Goal: Register for event/course

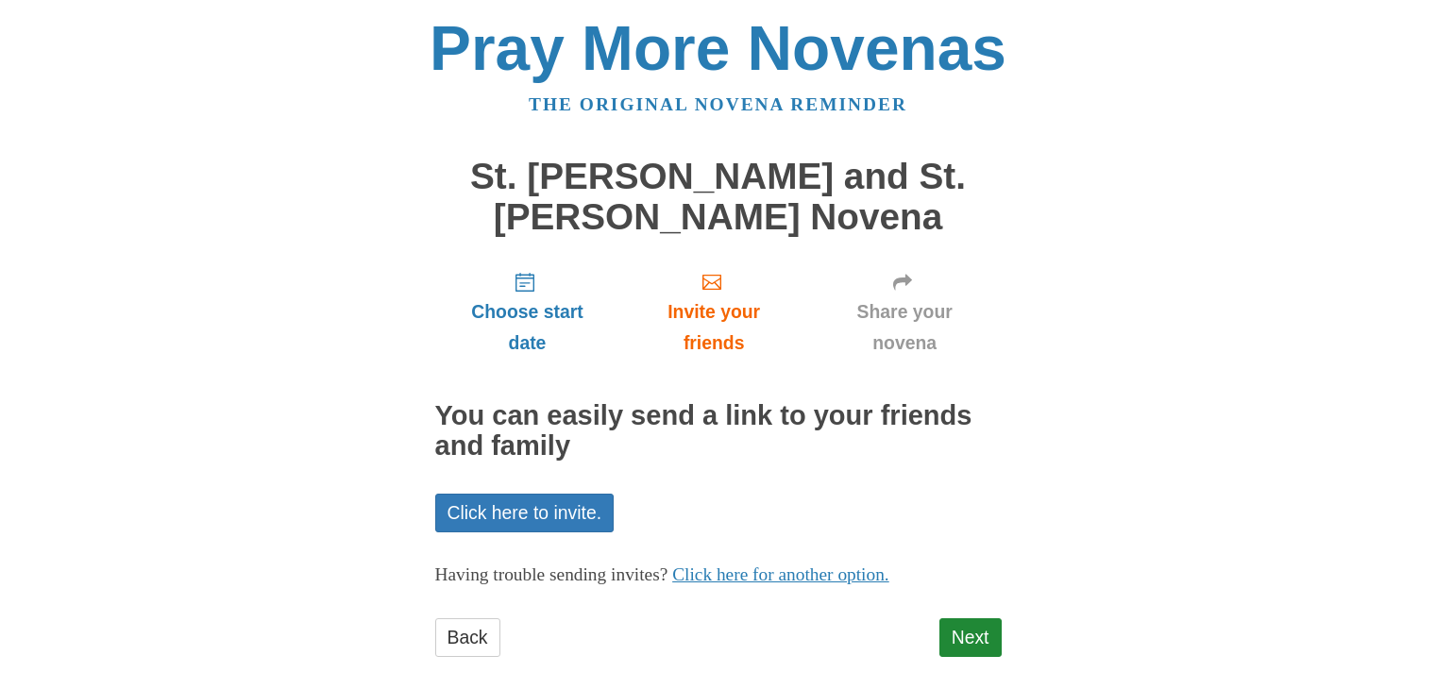
scroll to position [23, 0]
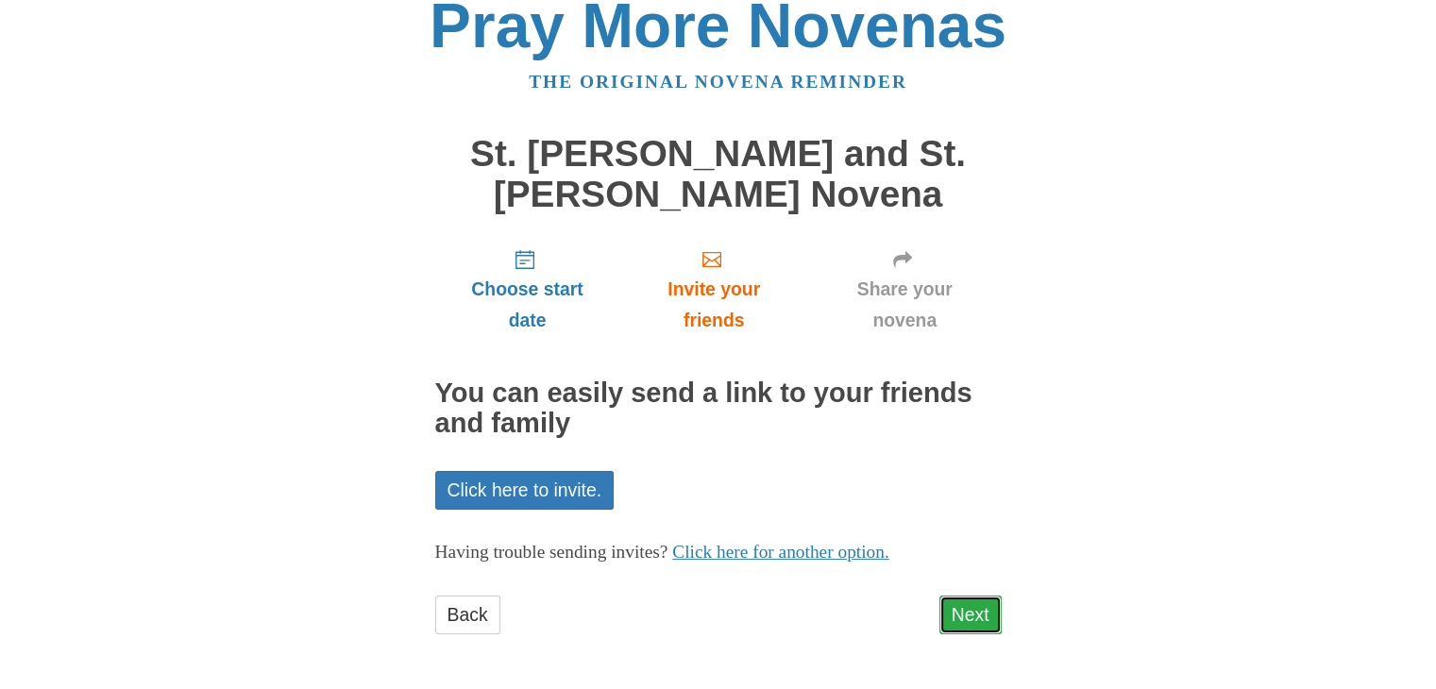
click at [982, 625] on link "Next" at bounding box center [970, 615] width 62 height 39
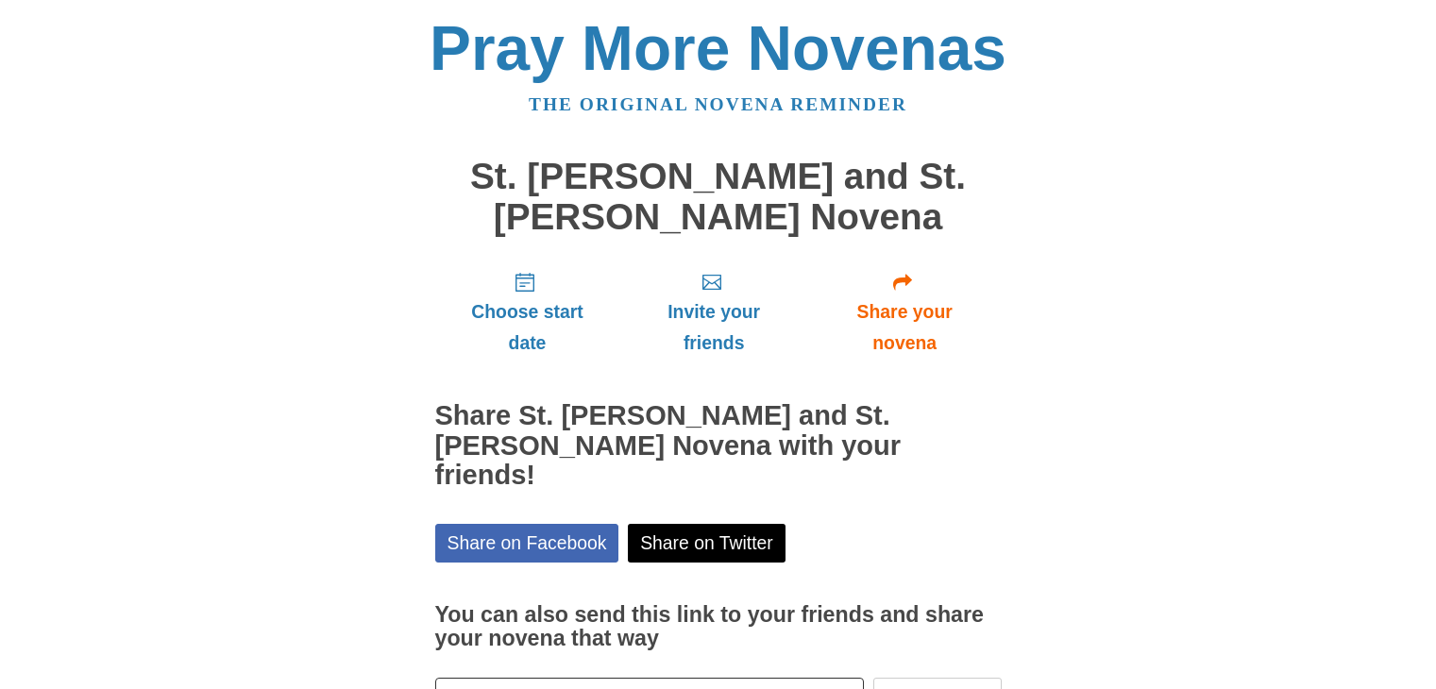
scroll to position [109, 0]
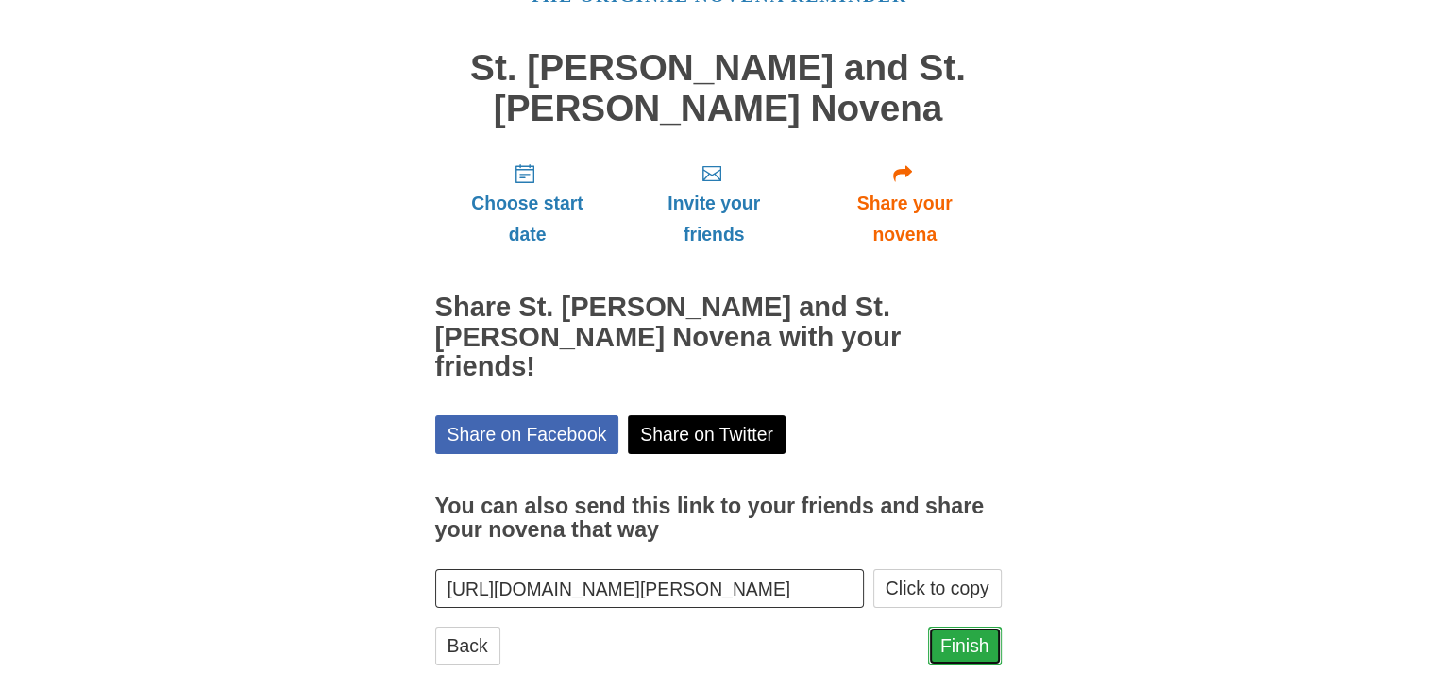
click at [974, 627] on link "Finish" at bounding box center [965, 646] width 74 height 39
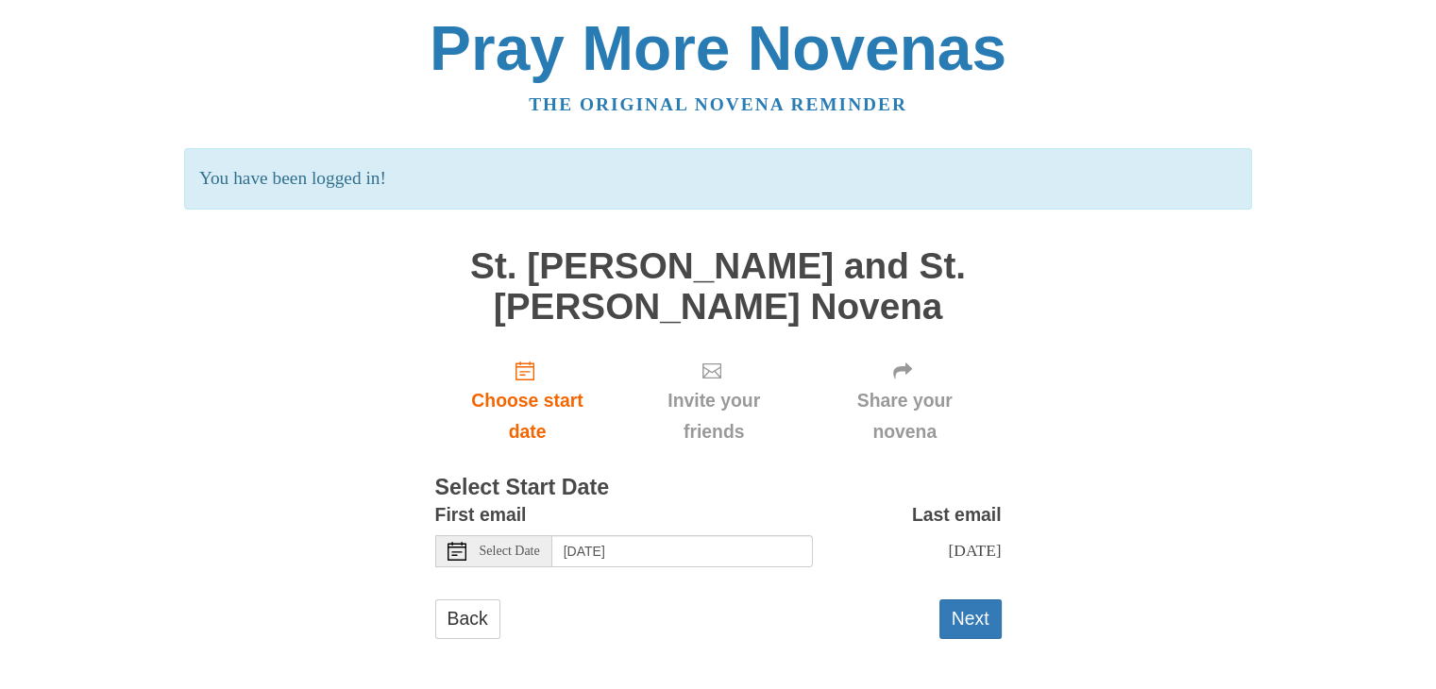
scroll to position [21, 0]
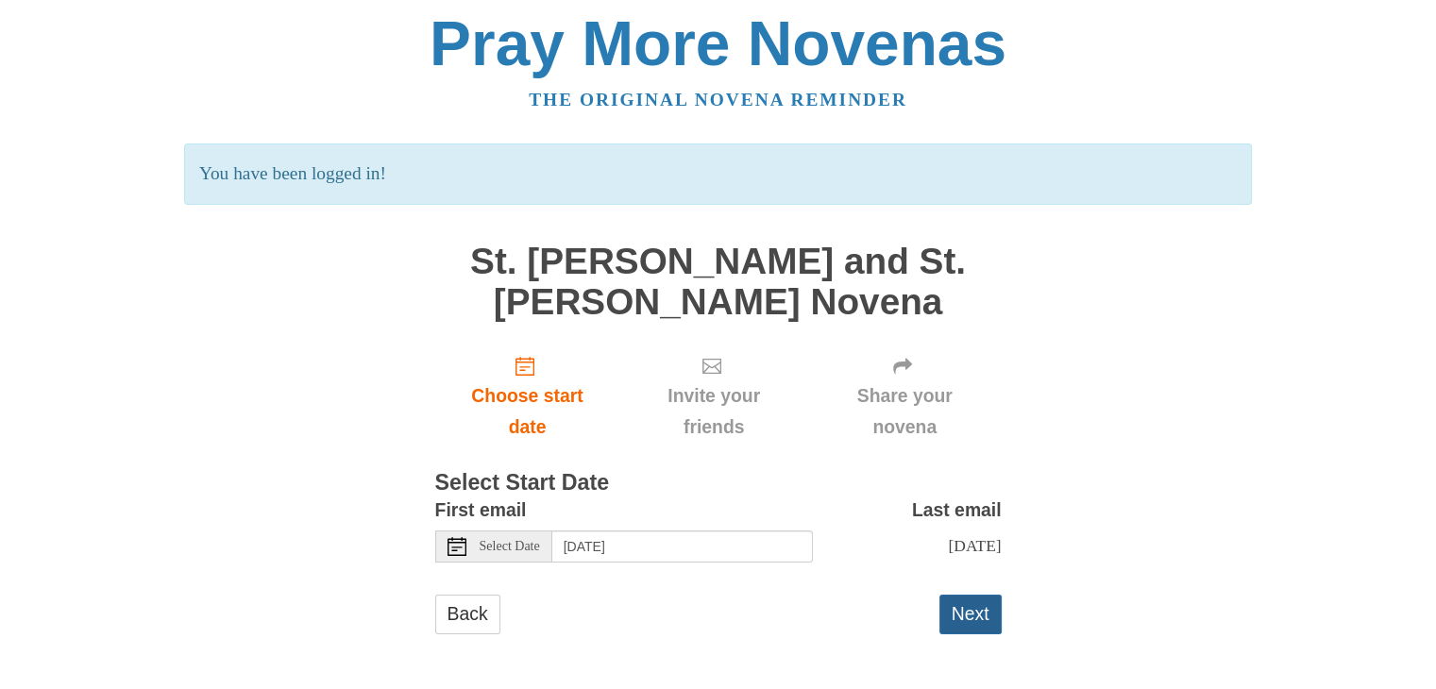
click at [963, 619] on button "Next" at bounding box center [970, 614] width 62 height 39
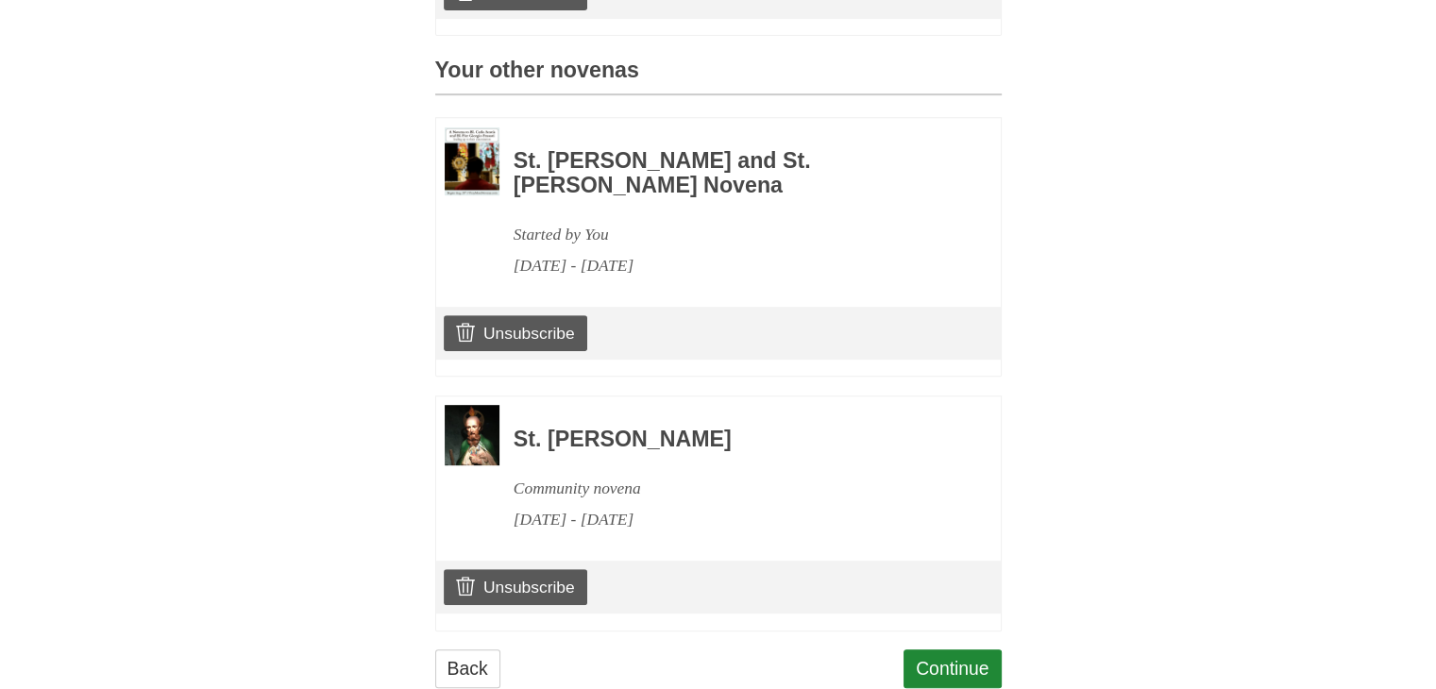
scroll to position [931, 0]
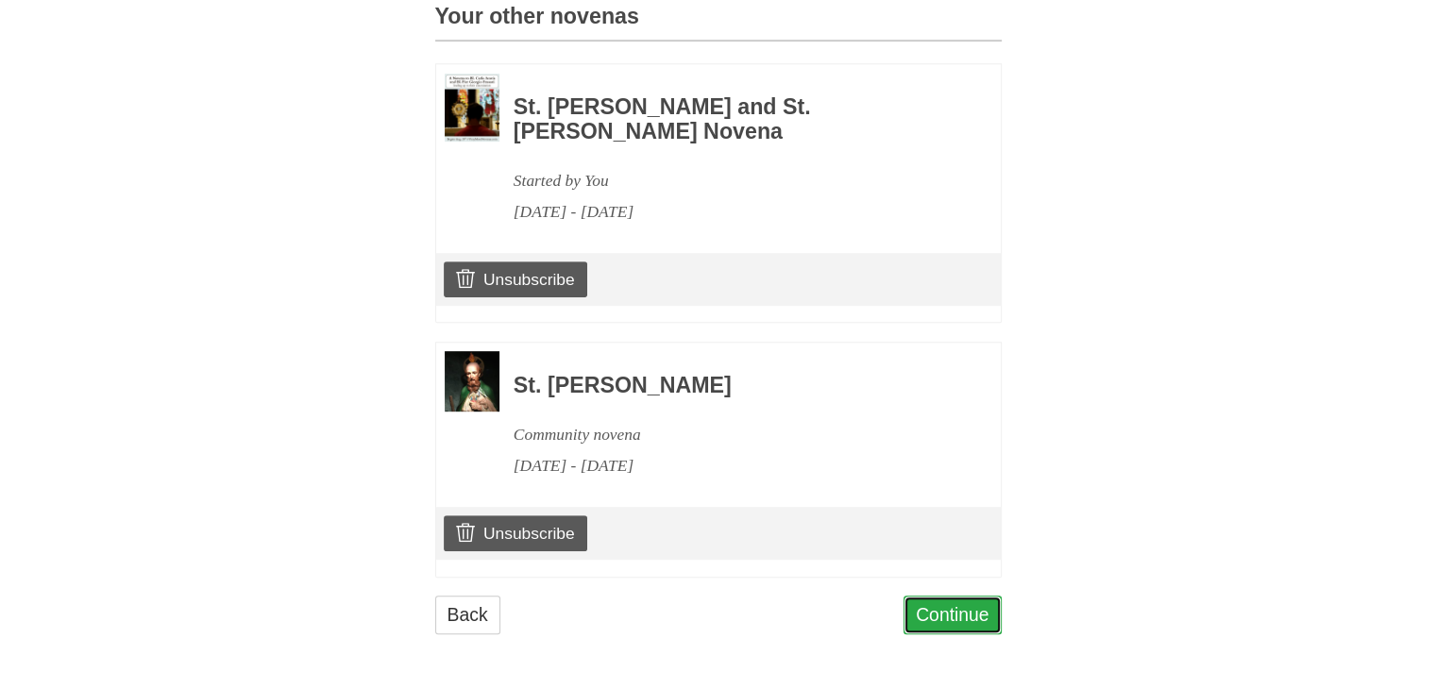
click at [947, 624] on link "Continue" at bounding box center [952, 615] width 98 height 39
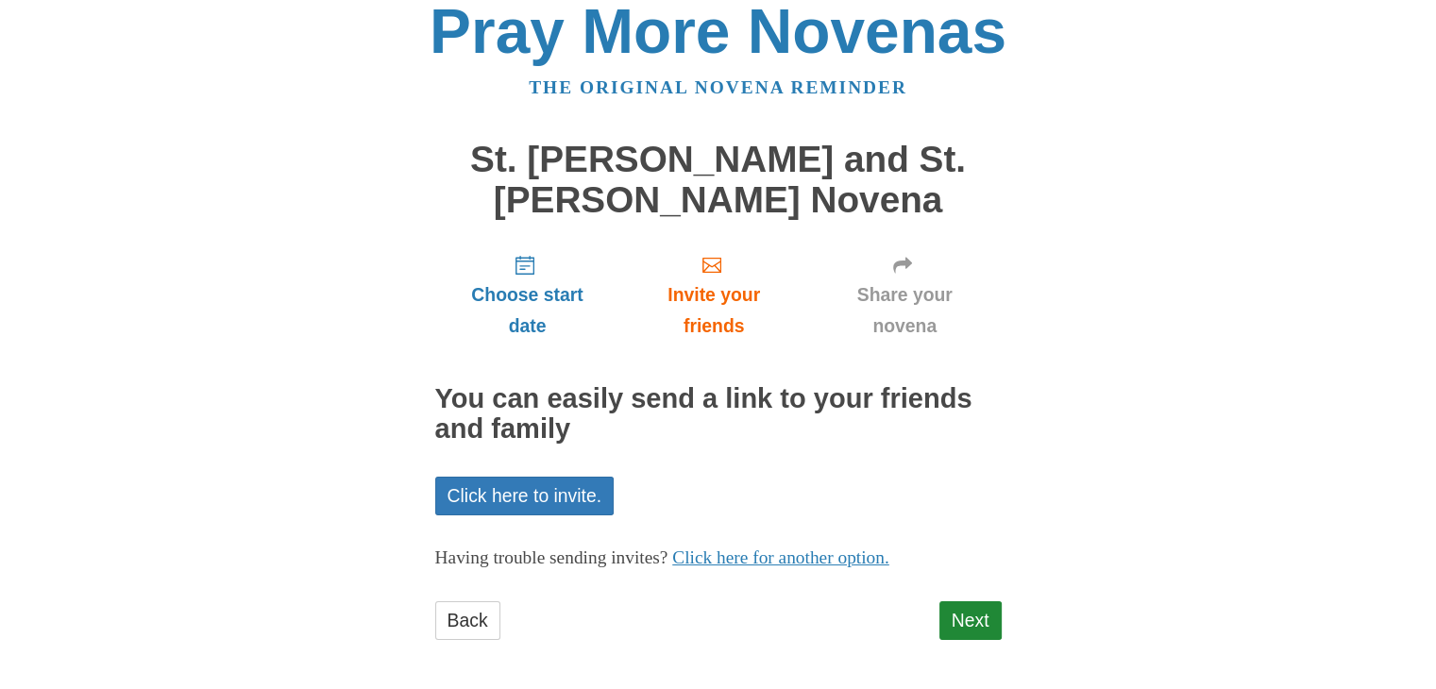
scroll to position [23, 0]
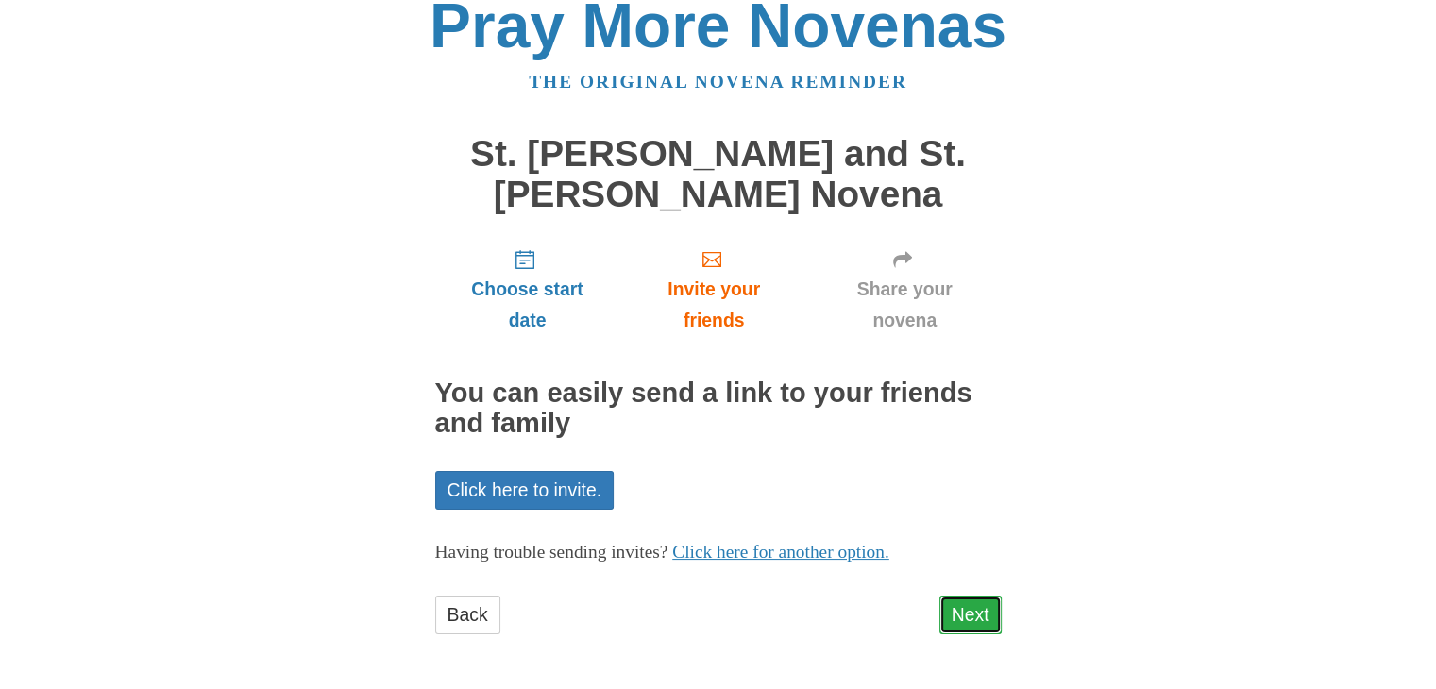
click at [986, 623] on link "Next" at bounding box center [970, 615] width 62 height 39
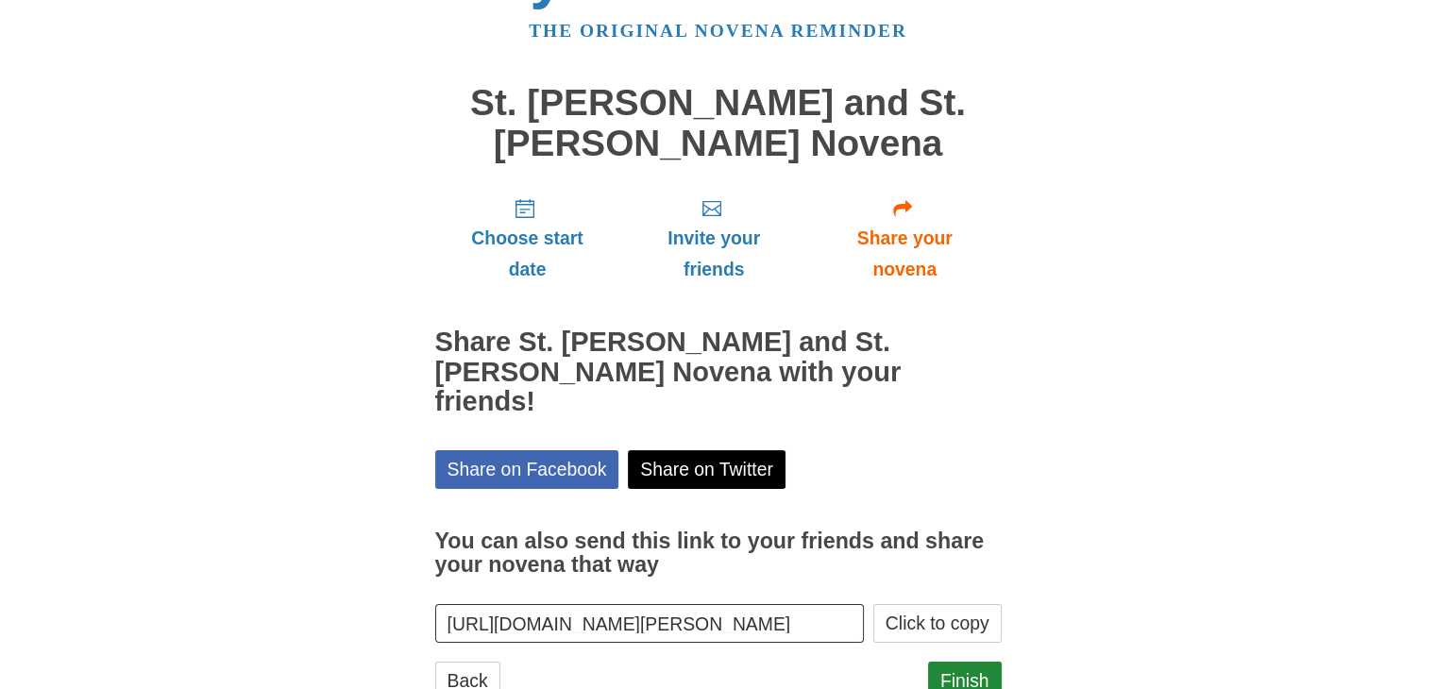
scroll to position [109, 0]
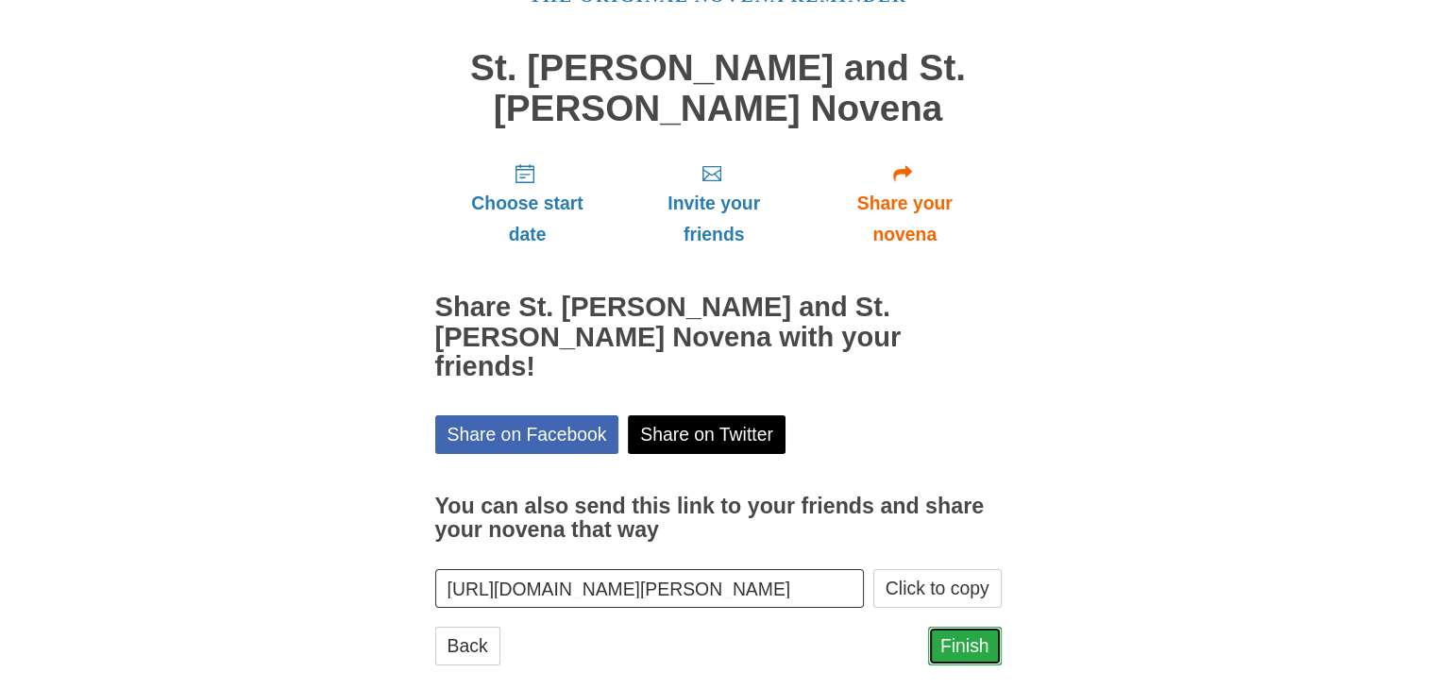
click at [966, 627] on link "Finish" at bounding box center [965, 646] width 74 height 39
